Goal: Task Accomplishment & Management: Use online tool/utility

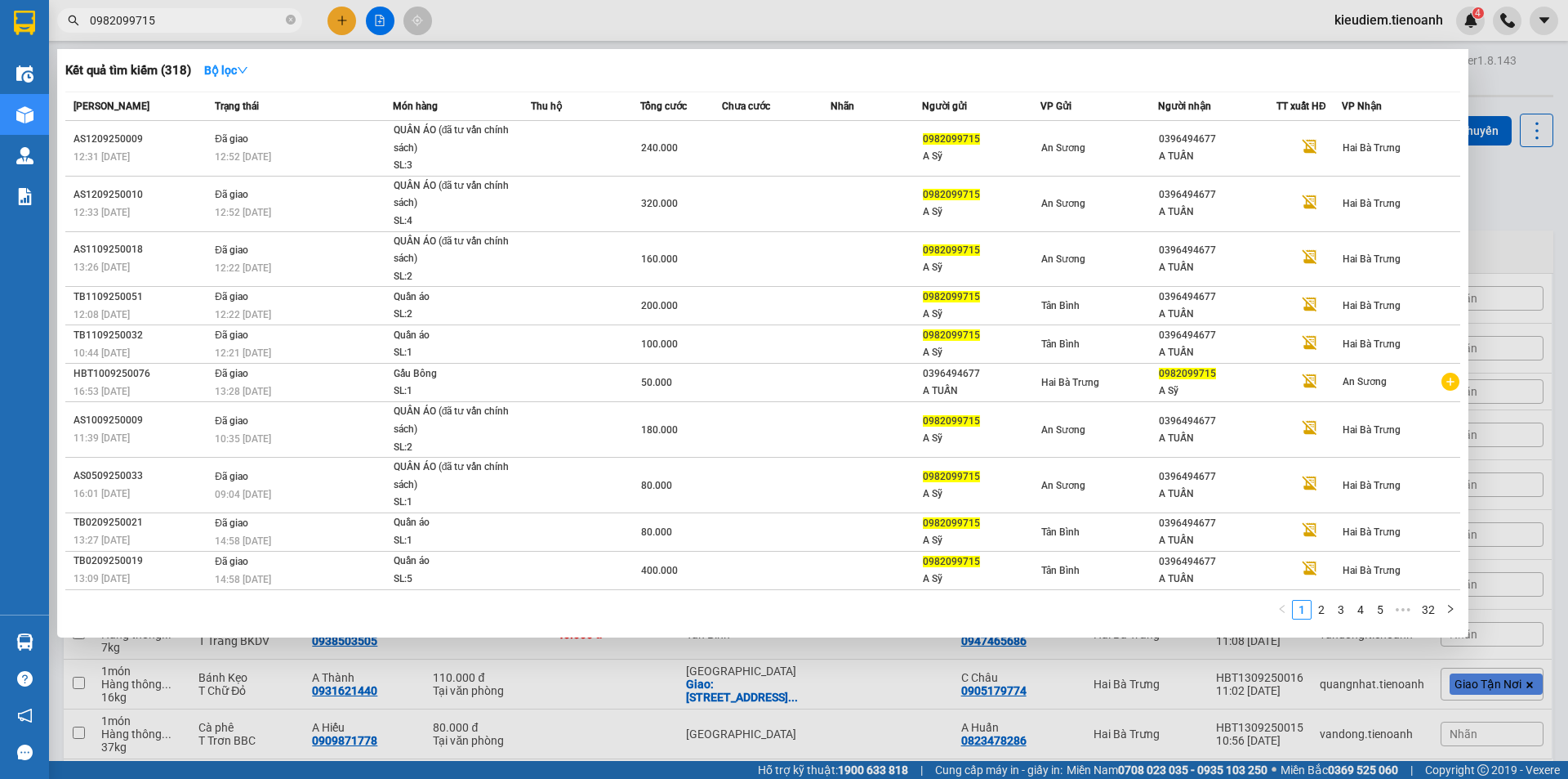
click at [241, 25] on input "0982099715" at bounding box center [186, 20] width 193 height 18
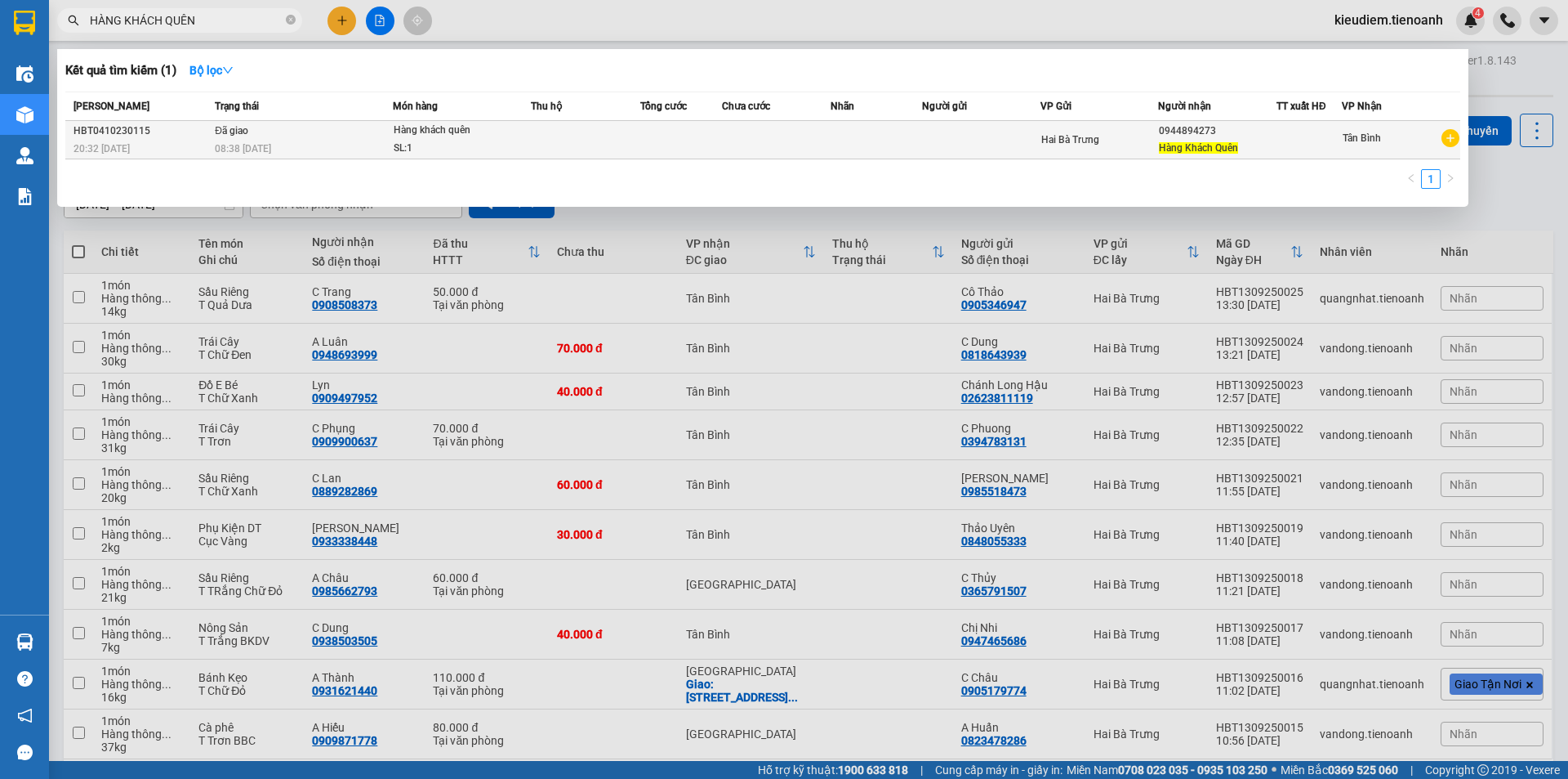
type input "HÀNG KHÁCH QUÊN"
click at [1196, 142] on span "Hàng Khách Quên" at bounding box center [1198, 148] width 79 height 12
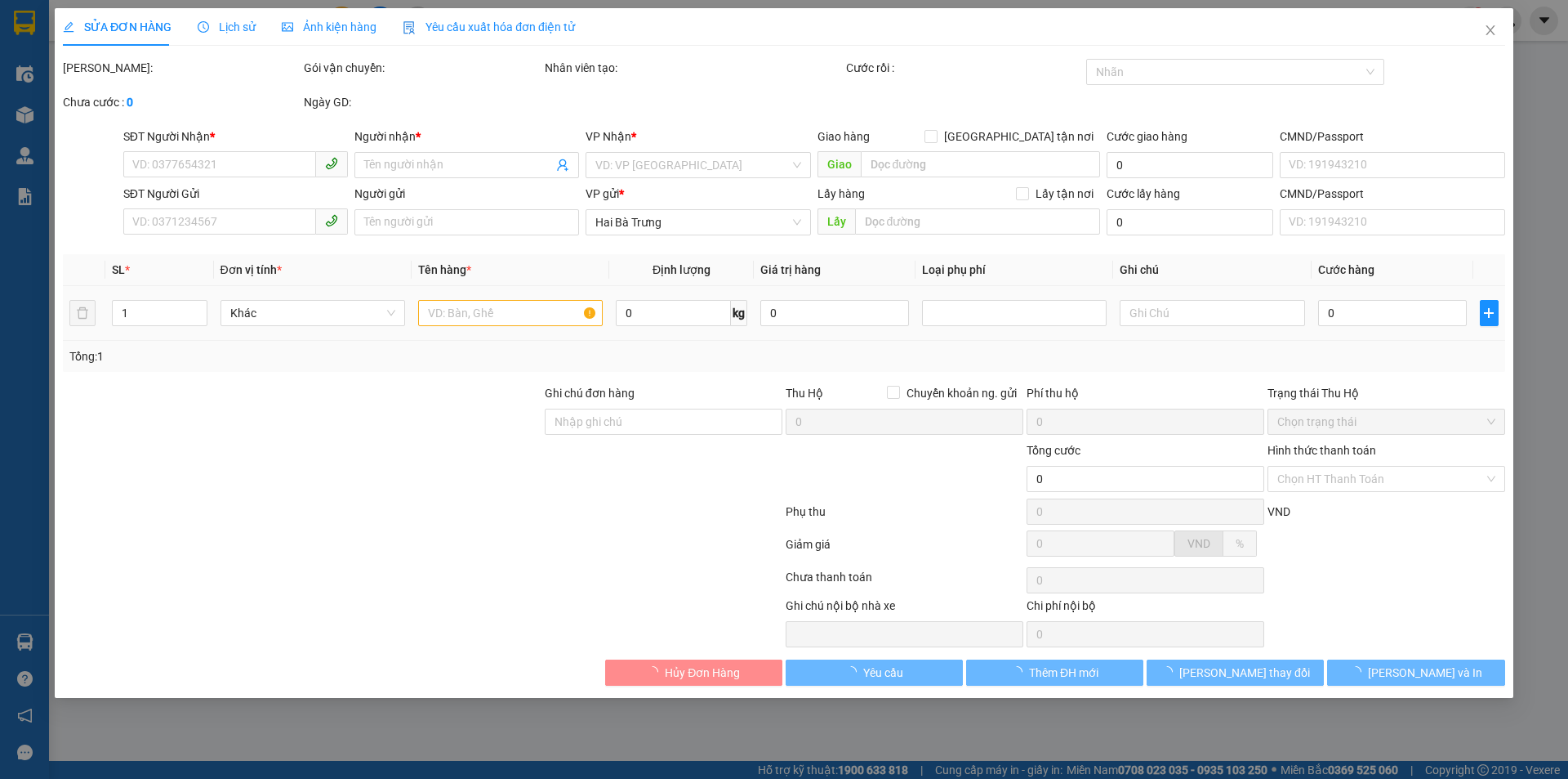
type input "0944894273"
type input "Hàng Khách Quên"
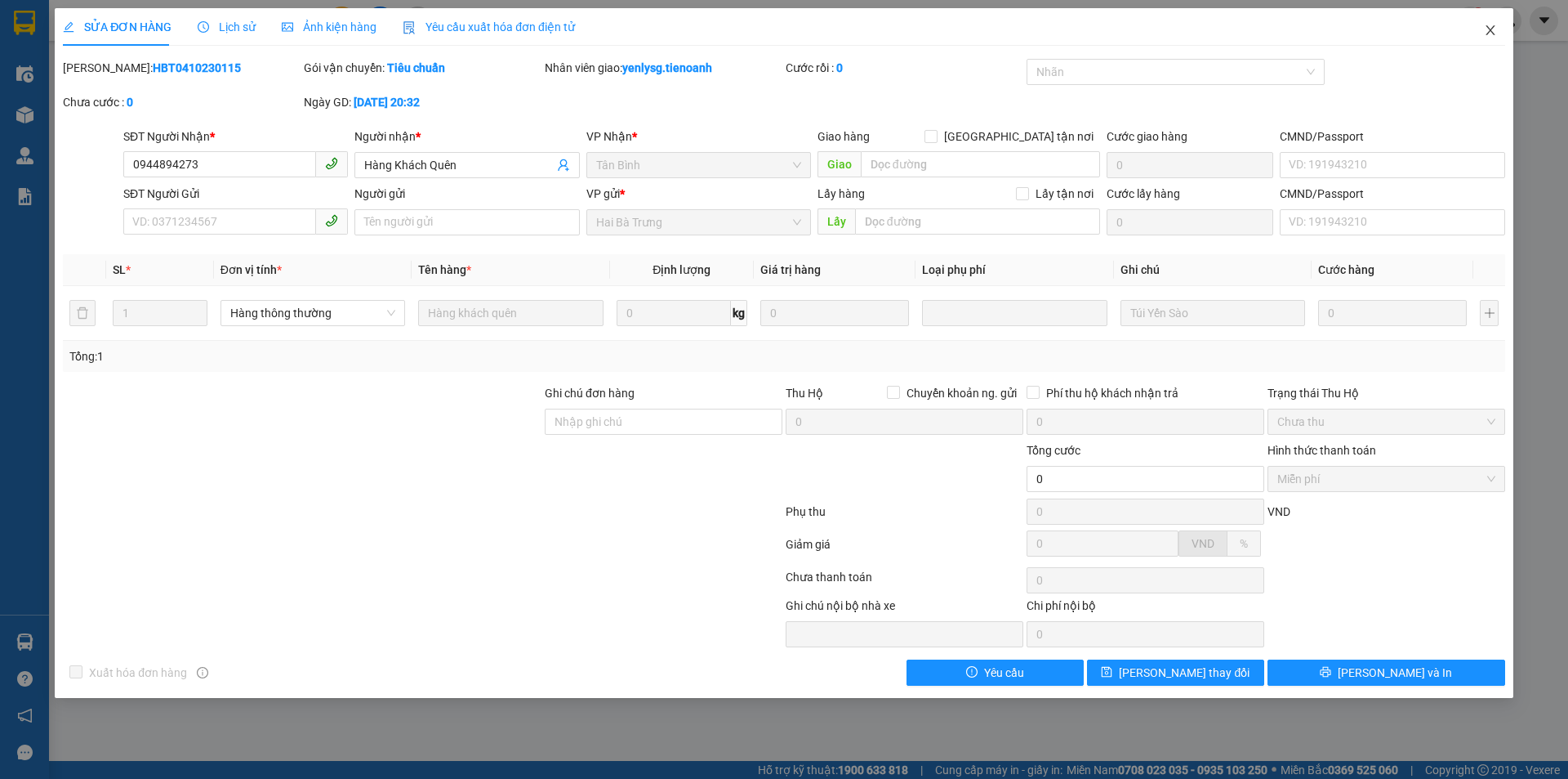
click at [1486, 40] on span "Close" at bounding box center [1490, 31] width 45 height 46
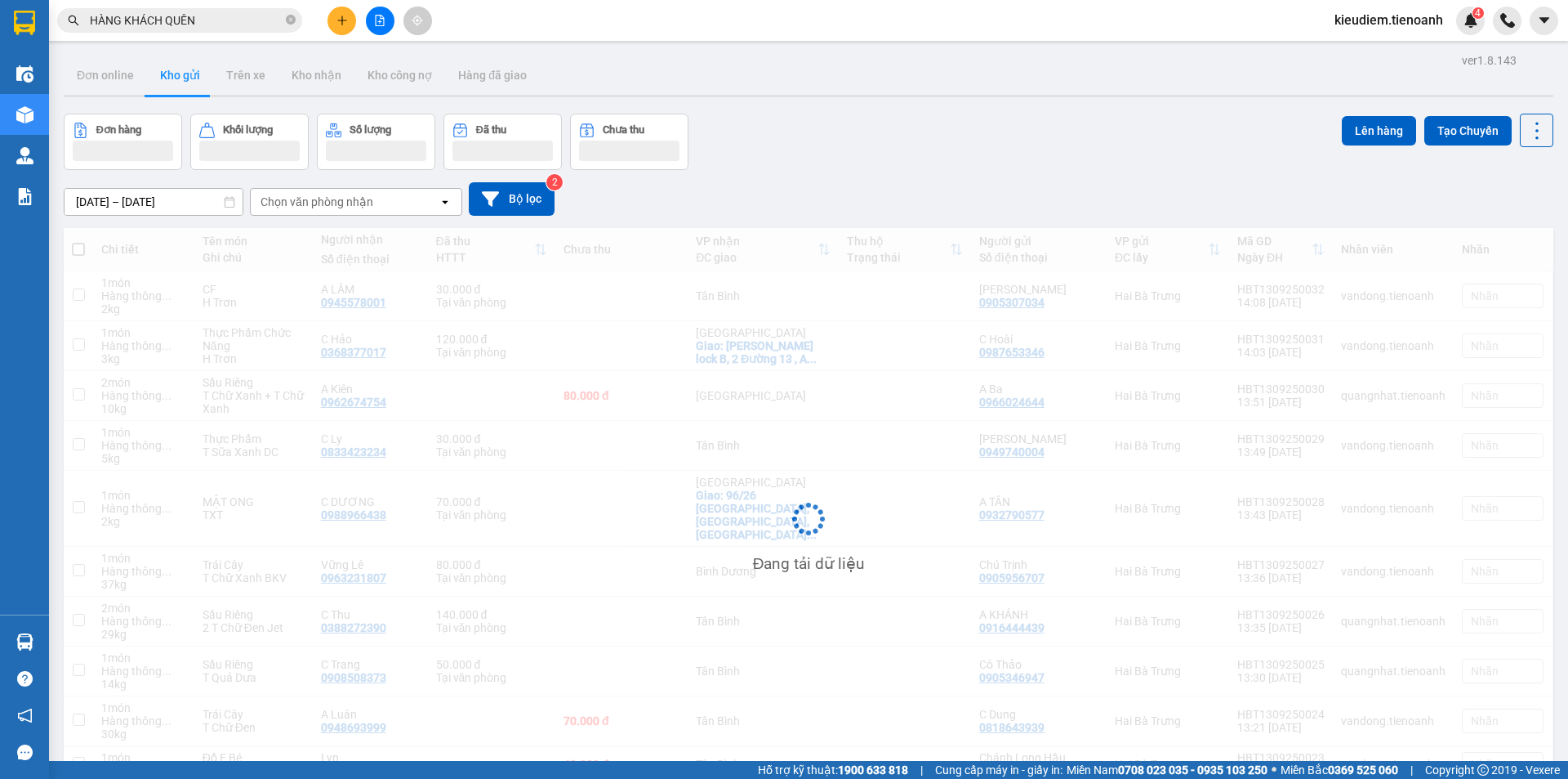
click at [226, 16] on input "HÀNG KHÁCH QUÊN" at bounding box center [186, 20] width 193 height 18
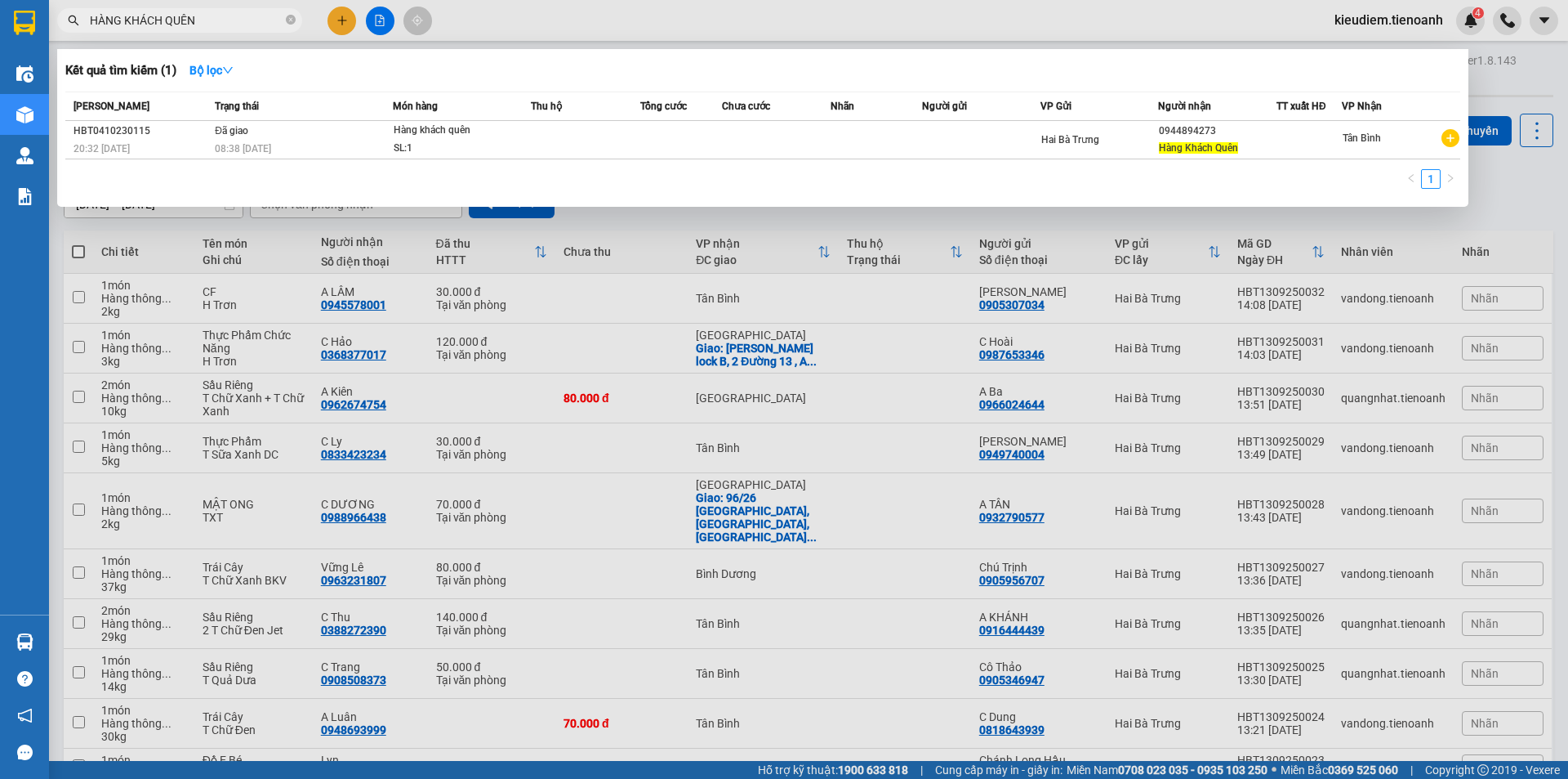
click at [226, 16] on input "HÀNG KHÁCH QUÊN" at bounding box center [186, 20] width 193 height 18
paste input "Hàng khách quên"
click at [226, 16] on input "HÀNG KHÁCH Hàng khách quên" at bounding box center [186, 20] width 193 height 18
paste input "text"
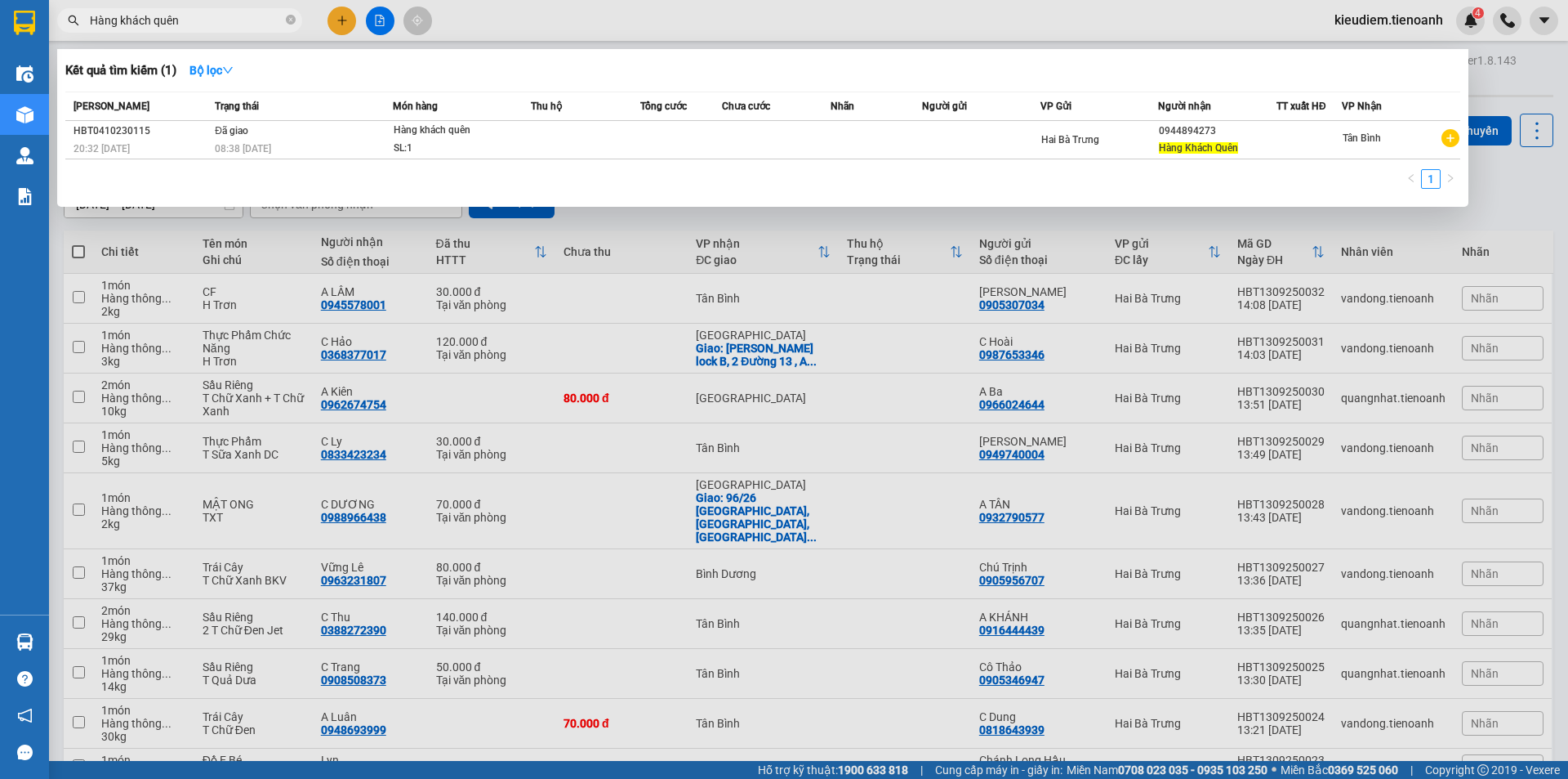
type input "Hàng khách quên"
